Goal: Task Accomplishment & Management: Manage account settings

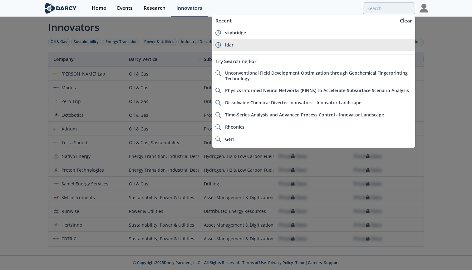
click at [302, 43] on div "ldar" at bounding box center [318, 45] width 187 height 6
type input "ldar"
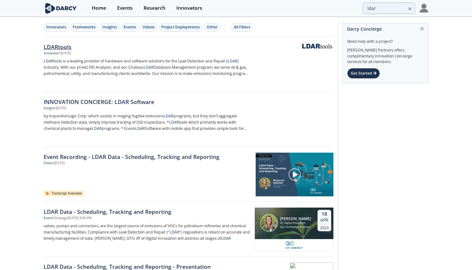
click at [60, 43] on div "LDARtools" at bounding box center [147, 47] width 207 height 8
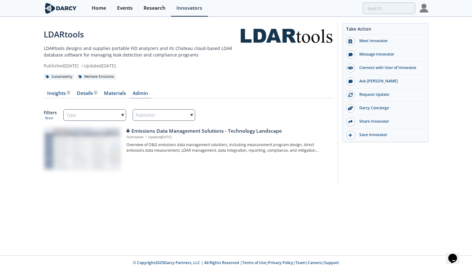
click at [140, 92] on link "Admin" at bounding box center [140, 94] width 22 height 7
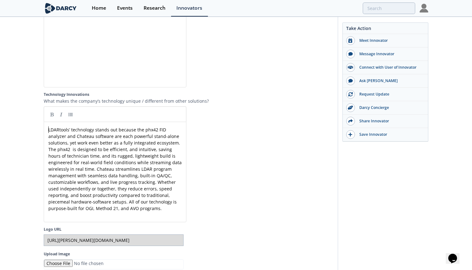
scroll to position [3, 0]
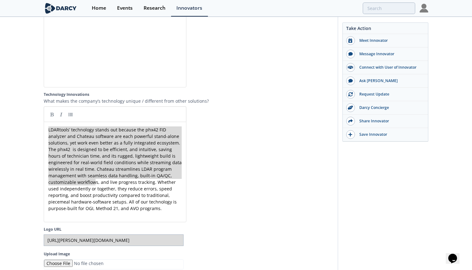
type textarea "LDARtools’ technology stands out because the phx42 FID analyzer and Chateau sof…"
